Goal: Information Seeking & Learning: Learn about a topic

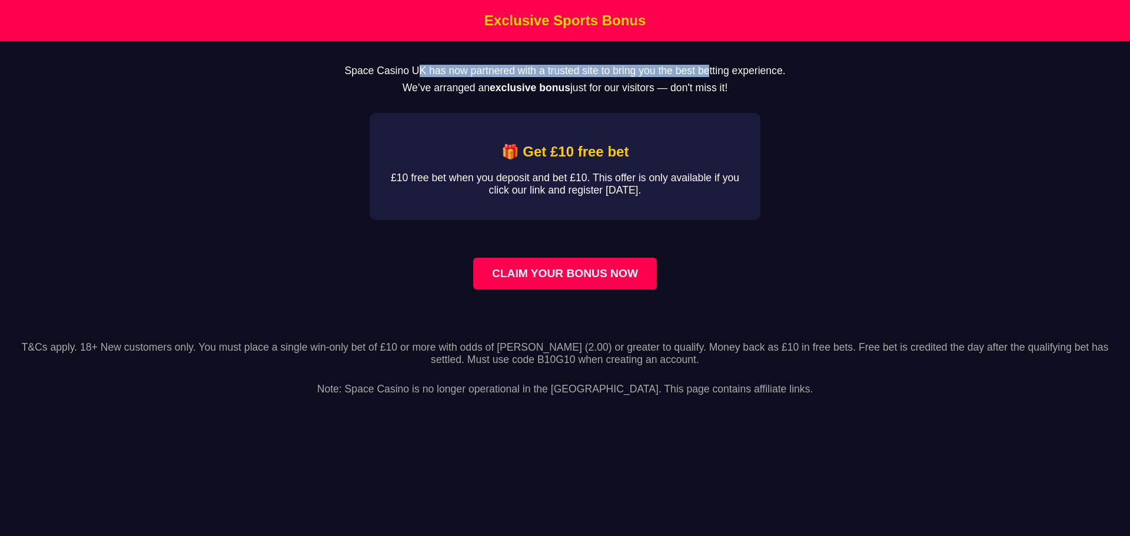
drag, startPoint x: 414, startPoint y: 72, endPoint x: 611, endPoint y: 78, distance: 196.6
click at [674, 77] on p "Space Casino UK has now partnered with a trusted site to bring you the best bet…" at bounding box center [565, 71] width 1092 height 12
click at [567, 75] on p "Space Casino UK has now partnered with a trusted site to bring you the best bet…" at bounding box center [565, 71] width 1092 height 12
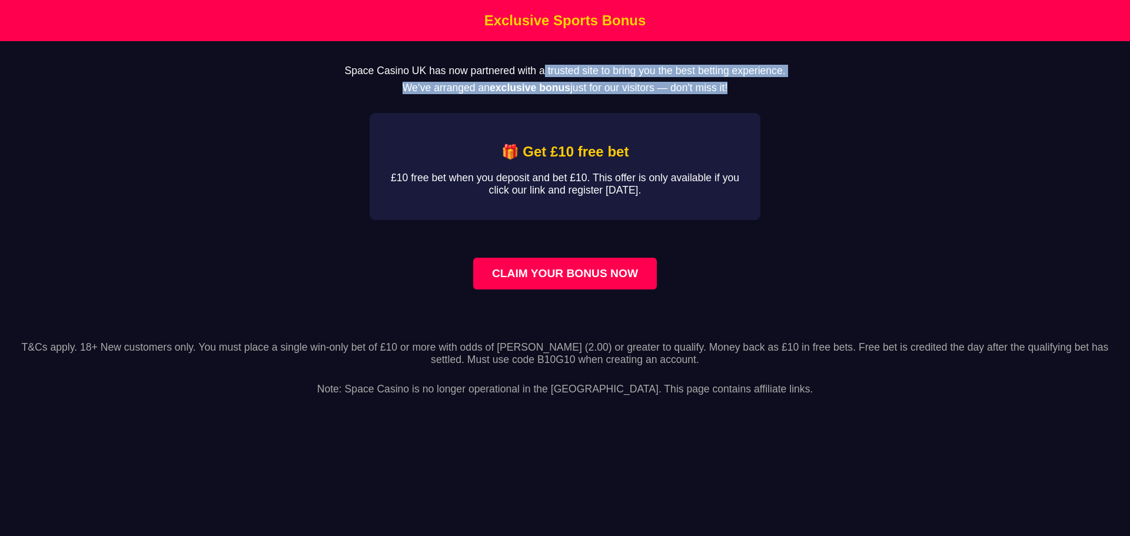
drag, startPoint x: 509, startPoint y: 75, endPoint x: 725, endPoint y: 84, distance: 216.7
click at [725, 84] on main "Space Casino UK has now partnered with a trusted site to bring you the best bet…" at bounding box center [565, 184] width 1130 height 286
click at [625, 75] on p "Space Casino UK has now partnered with a trusted site to bring you the best bet…" at bounding box center [565, 71] width 1092 height 12
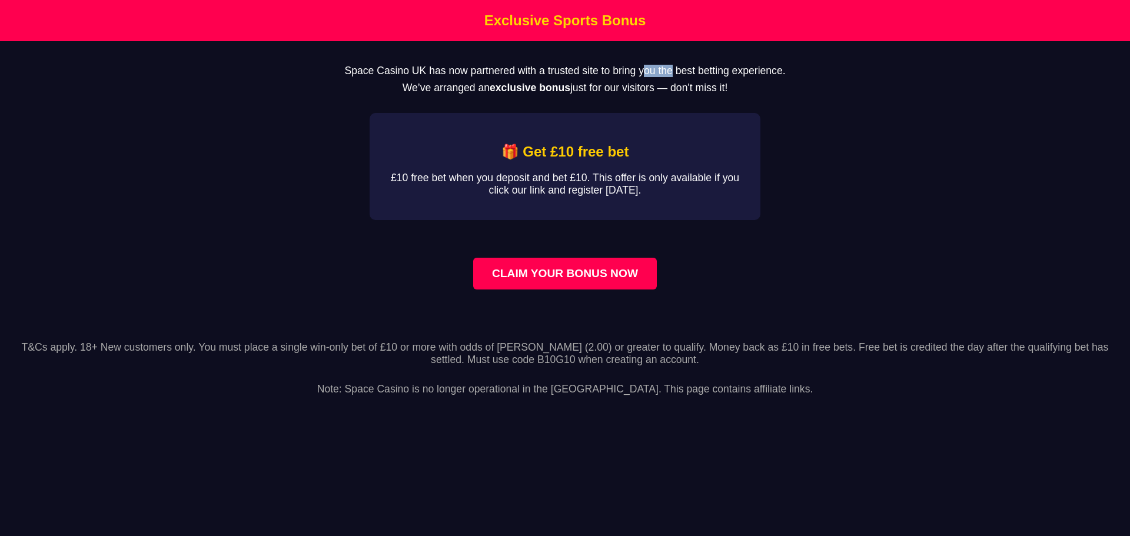
click at [625, 75] on p "Space Casino UK has now partnered with a trusted site to bring you the best bet…" at bounding box center [565, 71] width 1092 height 12
click at [660, 77] on p "Space Casino UK has now partnered with a trusted site to bring you the best bet…" at bounding box center [565, 71] width 1092 height 12
drag, startPoint x: 476, startPoint y: 85, endPoint x: 638, endPoint y: 88, distance: 162.4
click at [638, 88] on p "We’ve arranged an exclusive bonus just for our visitors — don't miss it!" at bounding box center [565, 88] width 1092 height 12
click at [720, 94] on p "We’ve arranged an exclusive bonus just for our visitors — don't miss it!" at bounding box center [565, 88] width 1092 height 12
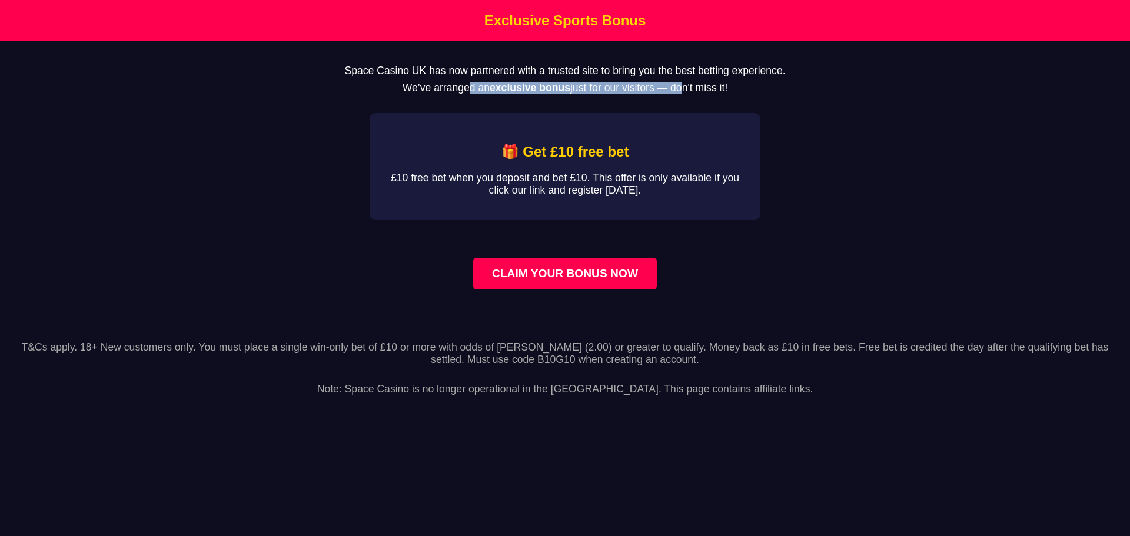
drag, startPoint x: 477, startPoint y: 92, endPoint x: 678, endPoint y: 95, distance: 201.8
click at [678, 94] on p "We’ve arranged an exclusive bonus just for our visitors — don't miss it!" at bounding box center [565, 88] width 1092 height 12
click at [735, 76] on p "Space Casino UK has now partnered with a trusted site to bring you the best bet…" at bounding box center [565, 71] width 1092 height 12
click at [811, 142] on main "Space Casino UK has now partnered with a trusted site to bring you the best bet…" at bounding box center [565, 184] width 1130 height 286
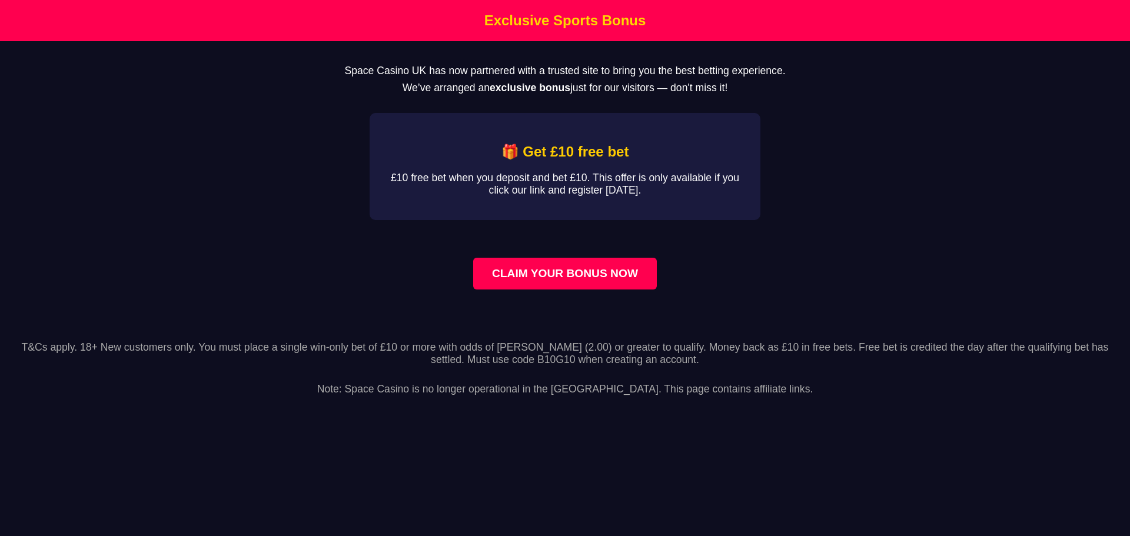
click at [583, 180] on p "£10 free bet when you deposit and bet £10. This offer is only available if you …" at bounding box center [564, 184] width 353 height 25
drag, startPoint x: 353, startPoint y: 73, endPoint x: 534, endPoint y: 78, distance: 180.7
click at [534, 77] on p "Space Casino UK has now partnered with a trusted site to bring you the best bet…" at bounding box center [565, 71] width 1092 height 12
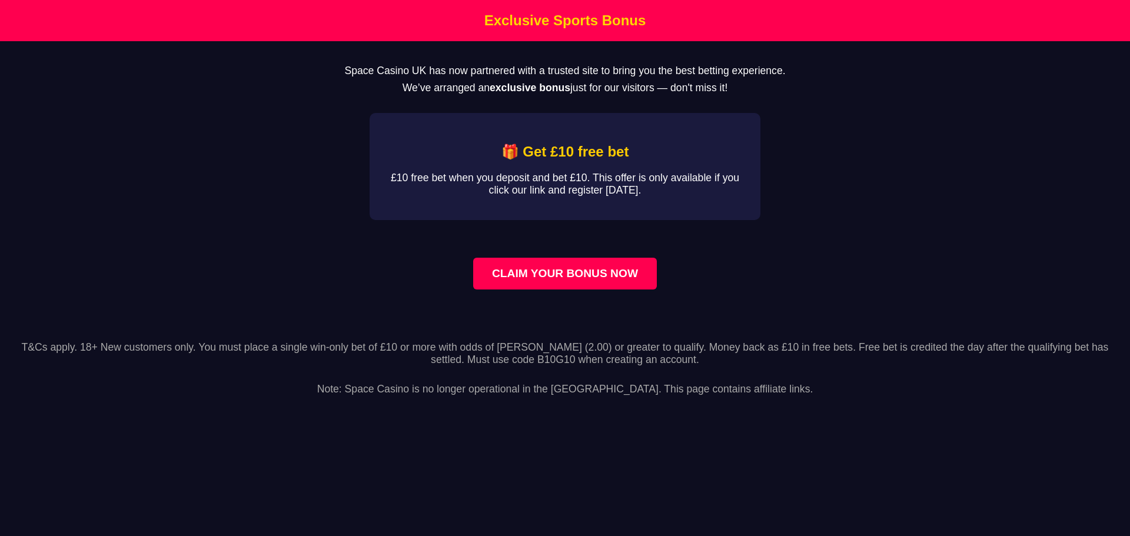
click at [554, 99] on main "Space Casino UK has now partnered with a trusted site to bring you the best bet…" at bounding box center [565, 184] width 1130 height 286
